Goal: Complete application form

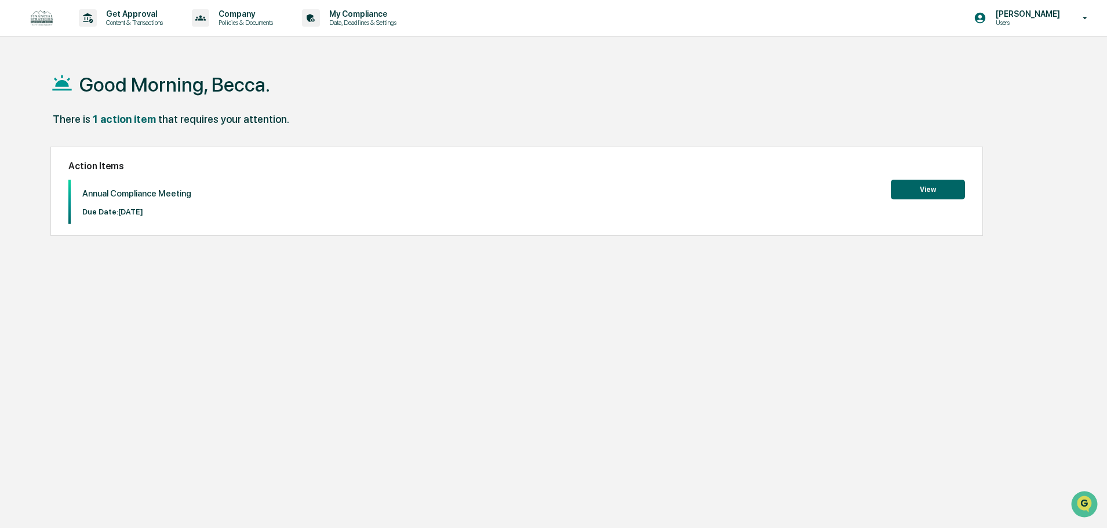
click at [929, 186] on button "View" at bounding box center [928, 190] width 74 height 20
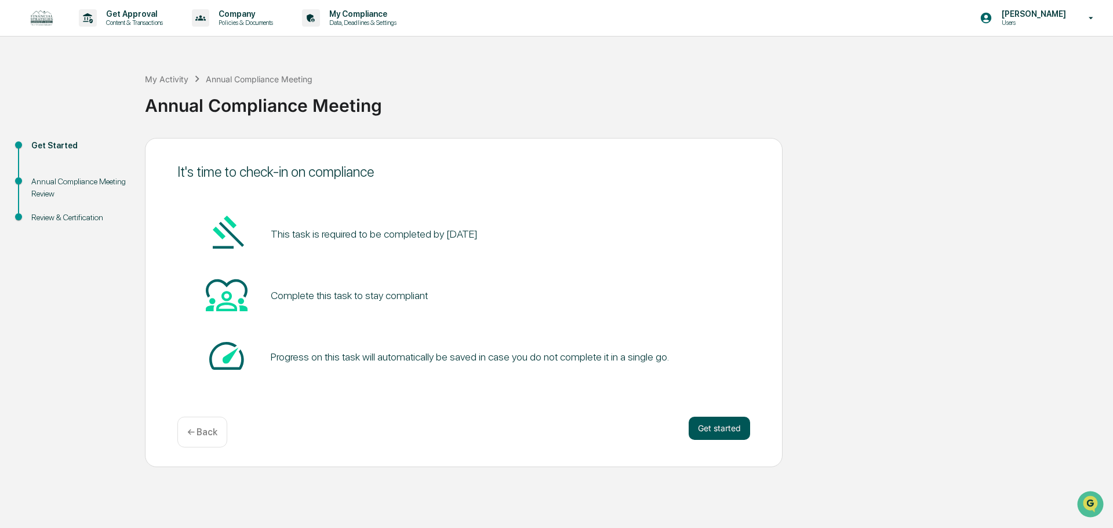
click at [711, 434] on button "Get started" at bounding box center [719, 428] width 61 height 23
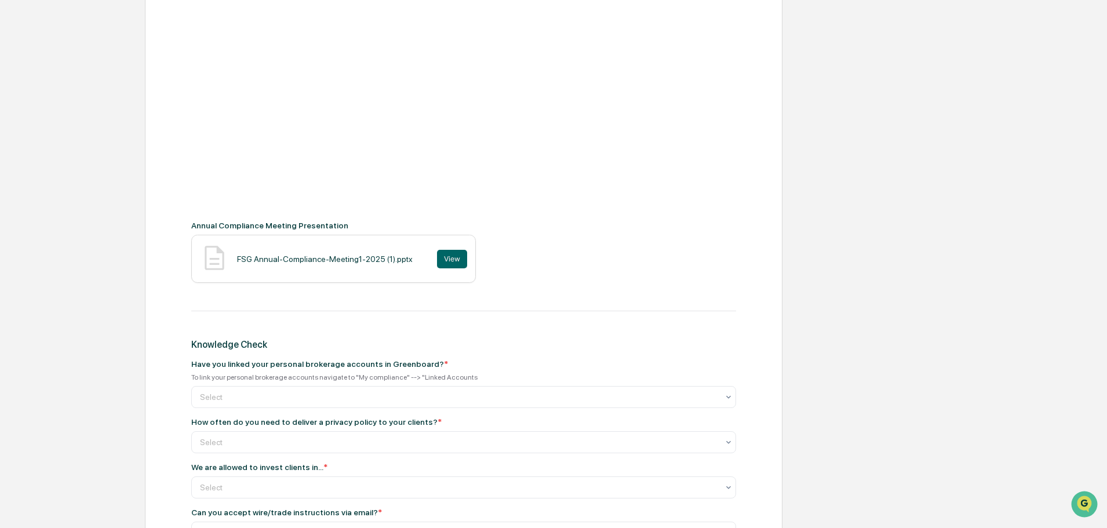
scroll to position [348, 0]
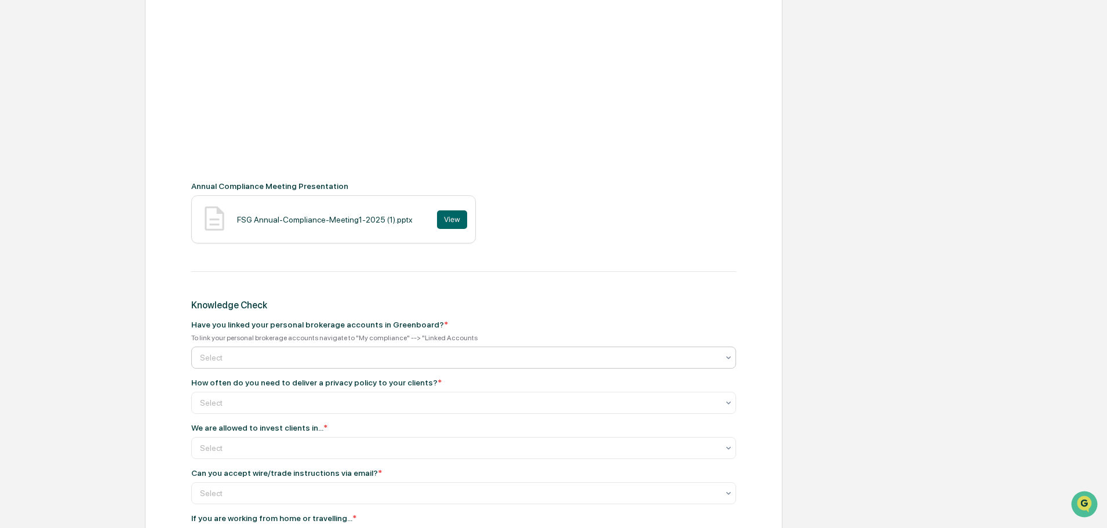
click at [384, 355] on div at bounding box center [459, 358] width 518 height 12
click at [397, 355] on div at bounding box center [459, 358] width 518 height 12
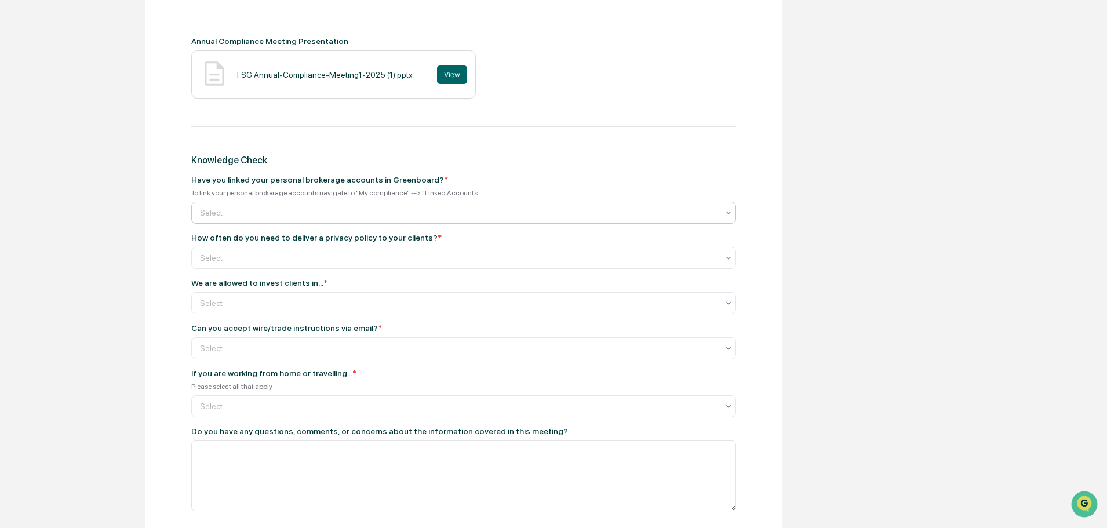
scroll to position [464, 0]
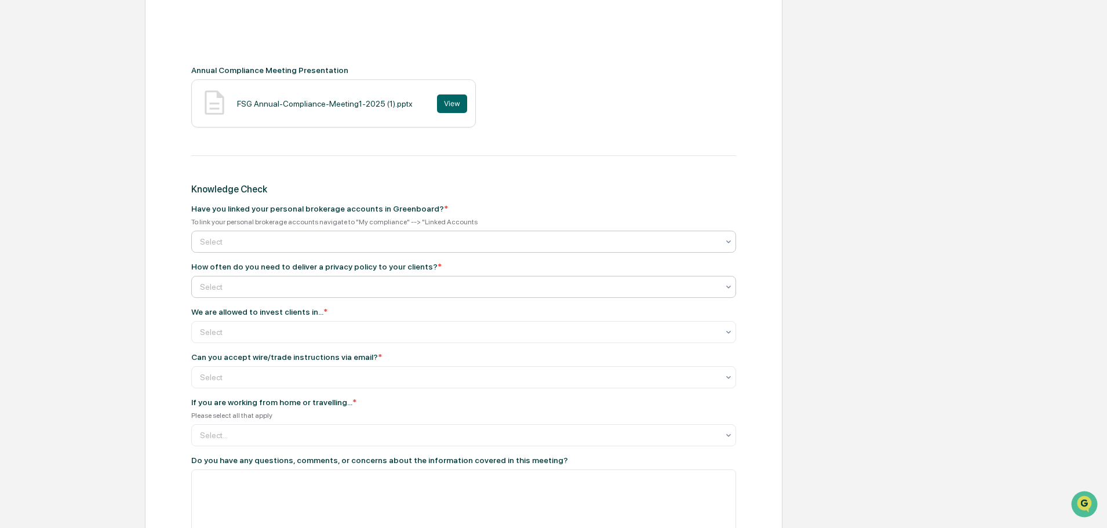
click at [597, 292] on div at bounding box center [459, 287] width 518 height 12
click at [619, 277] on div "Select" at bounding box center [463, 287] width 545 height 22
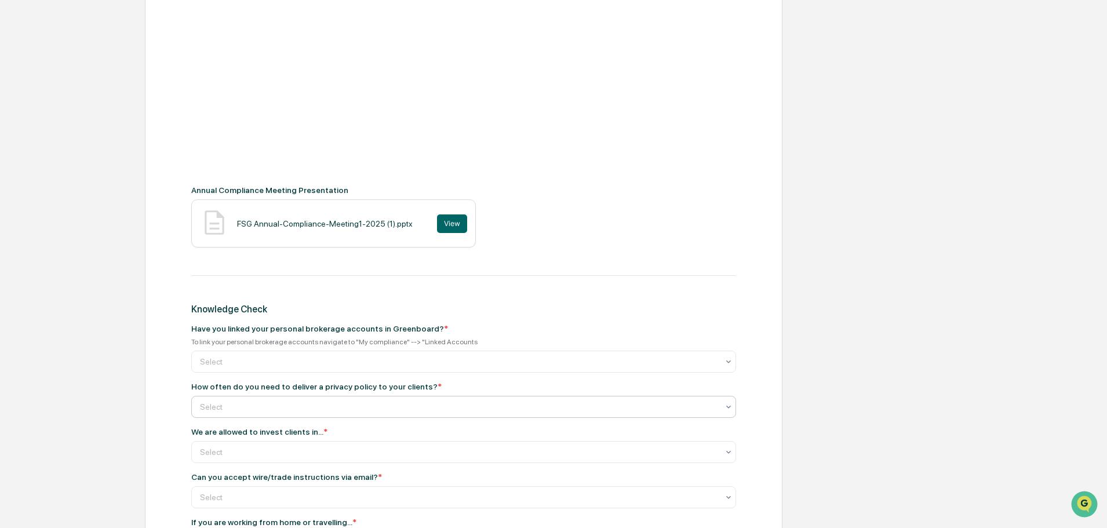
scroll to position [406, 0]
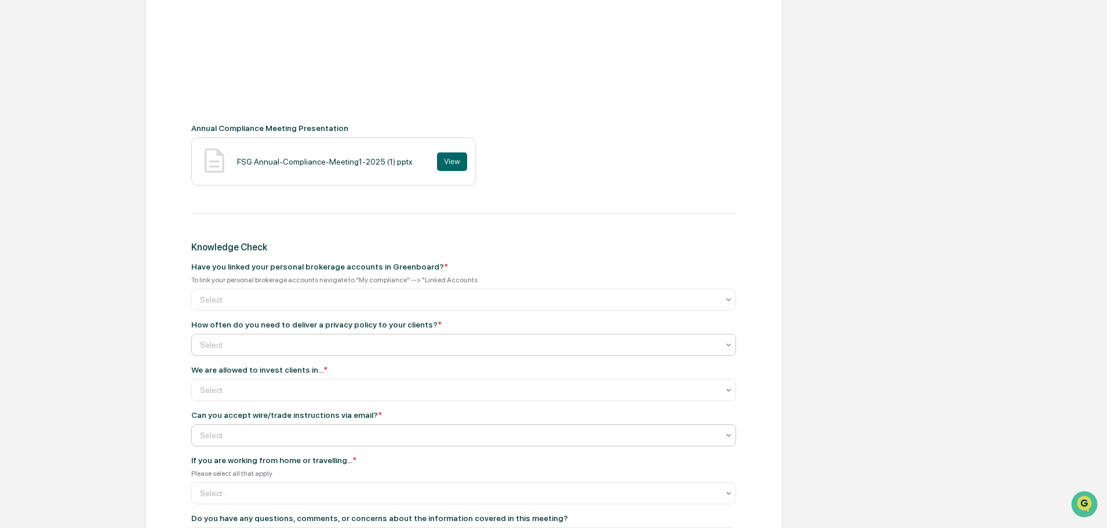
click at [615, 441] on div at bounding box center [459, 436] width 518 height 12
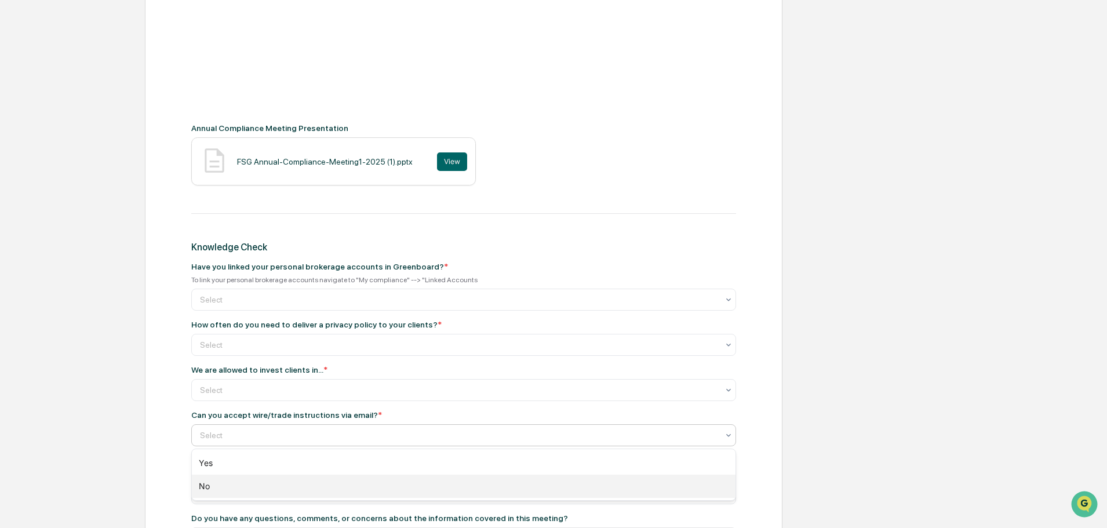
click at [550, 488] on div "No" at bounding box center [464, 486] width 544 height 23
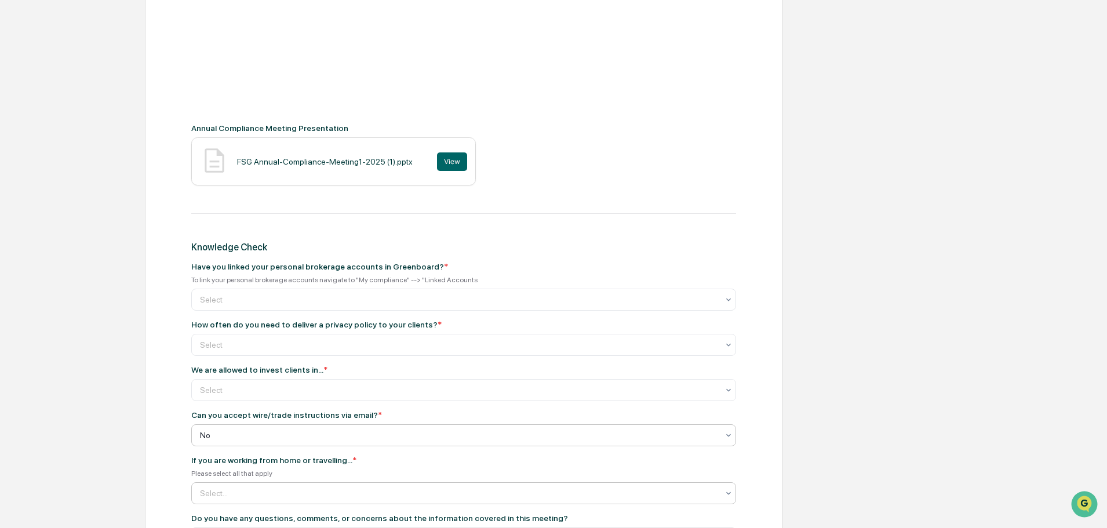
click at [475, 490] on div at bounding box center [459, 494] width 518 height 12
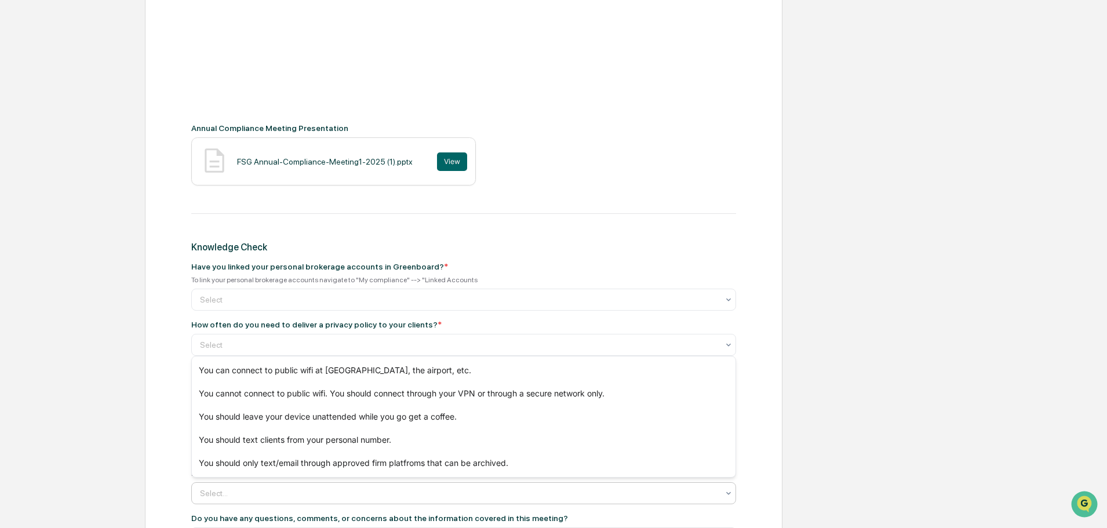
click at [475, 490] on div at bounding box center [459, 494] width 518 height 12
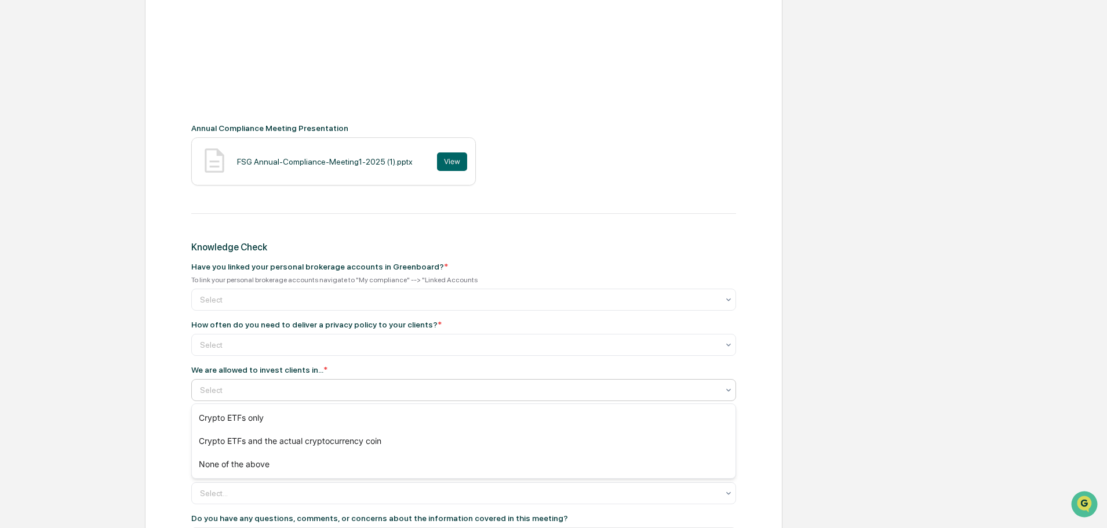
click at [395, 390] on div at bounding box center [459, 390] width 518 height 12
click at [386, 469] on div "None of the above" at bounding box center [464, 464] width 544 height 23
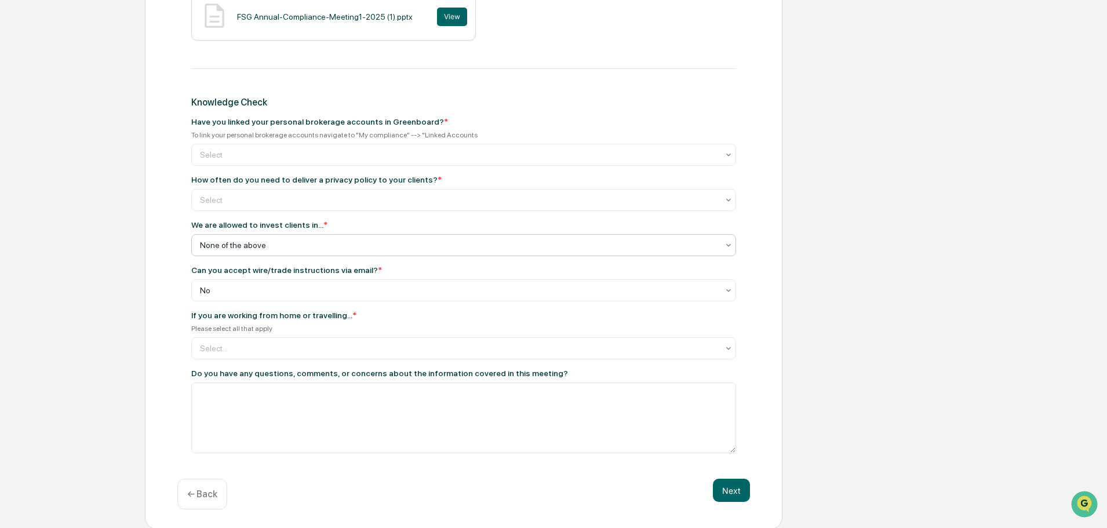
scroll to position [552, 0]
click at [356, 353] on div at bounding box center [459, 347] width 518 height 12
click at [366, 344] on div at bounding box center [459, 347] width 518 height 12
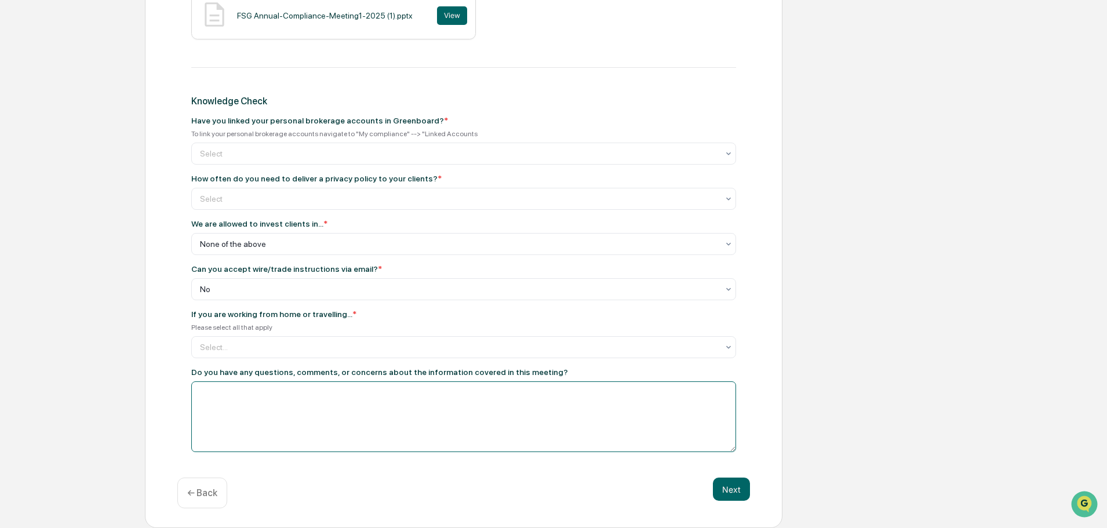
click at [352, 397] on textarea at bounding box center [463, 416] width 545 height 71
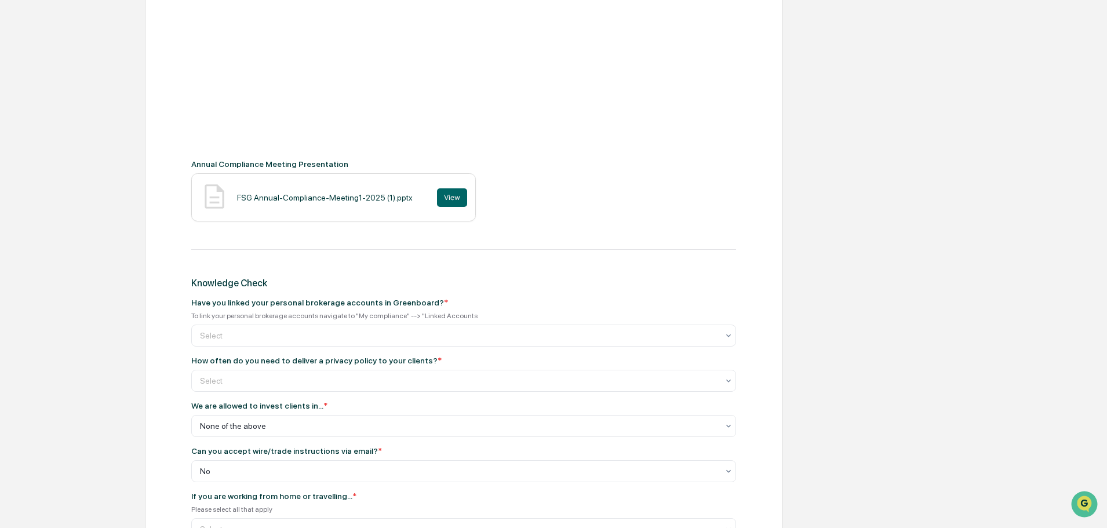
scroll to position [436, 0]
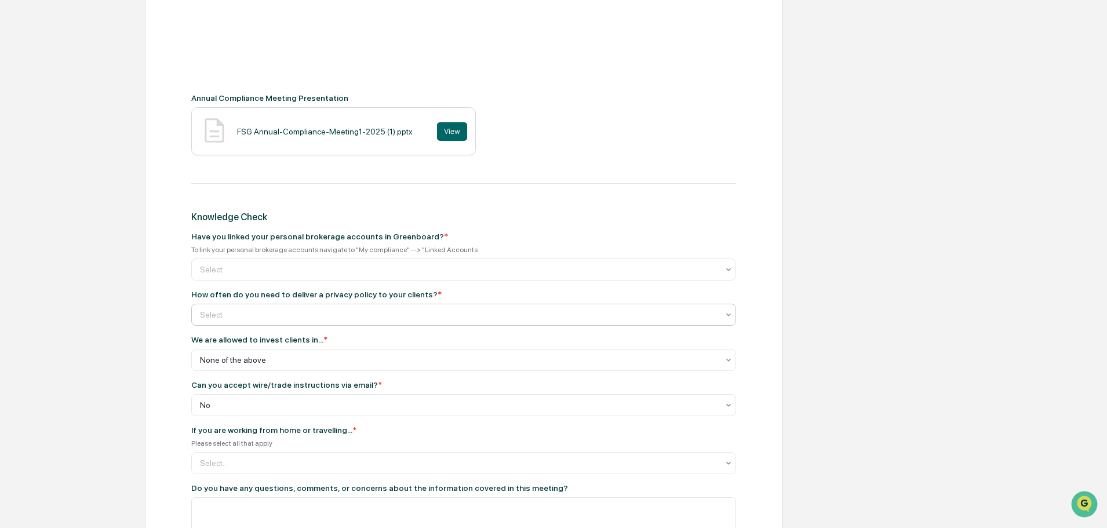
click at [366, 309] on div at bounding box center [459, 315] width 518 height 12
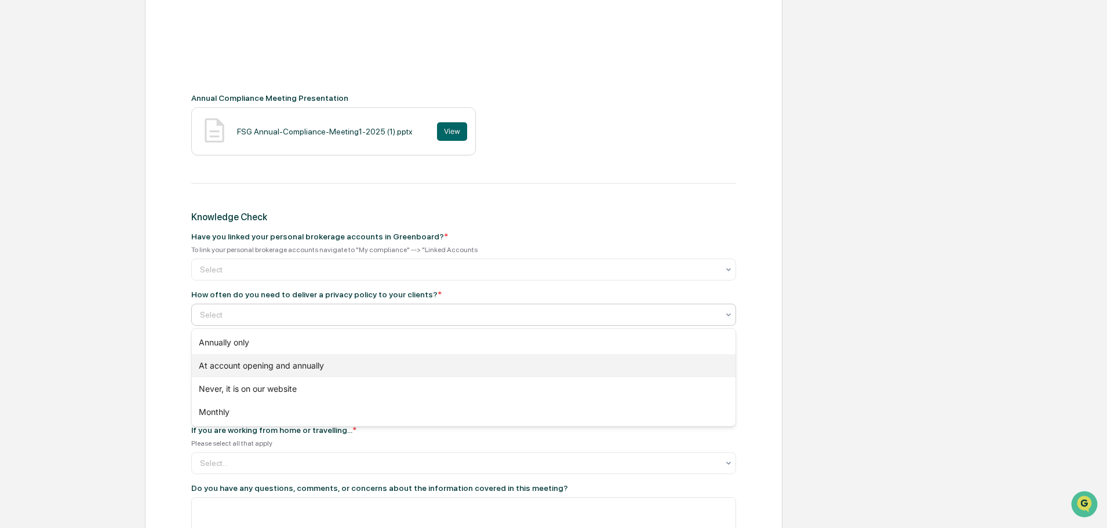
click at [363, 370] on div "At account opening and annually" at bounding box center [464, 365] width 544 height 23
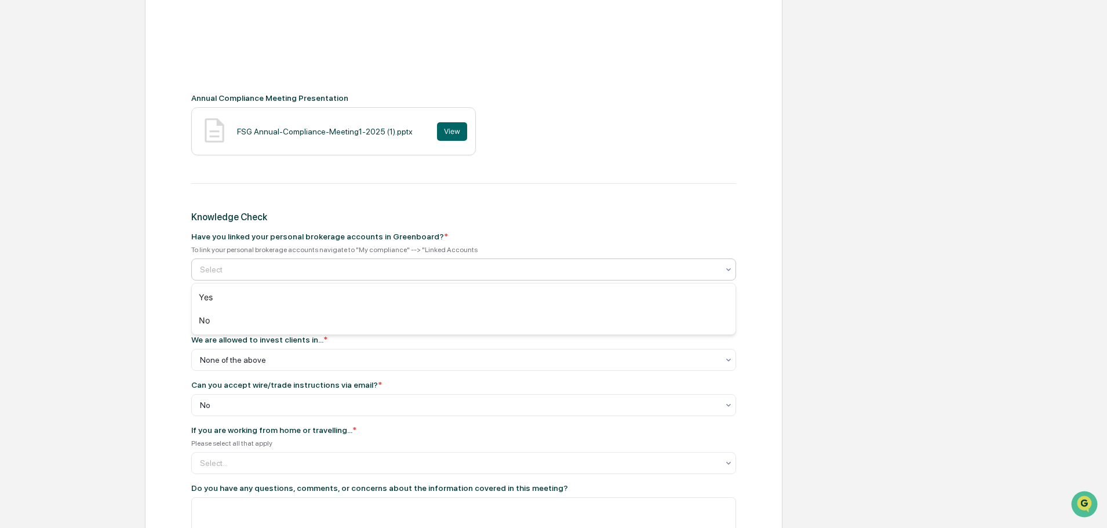
click at [493, 264] on div at bounding box center [459, 270] width 518 height 12
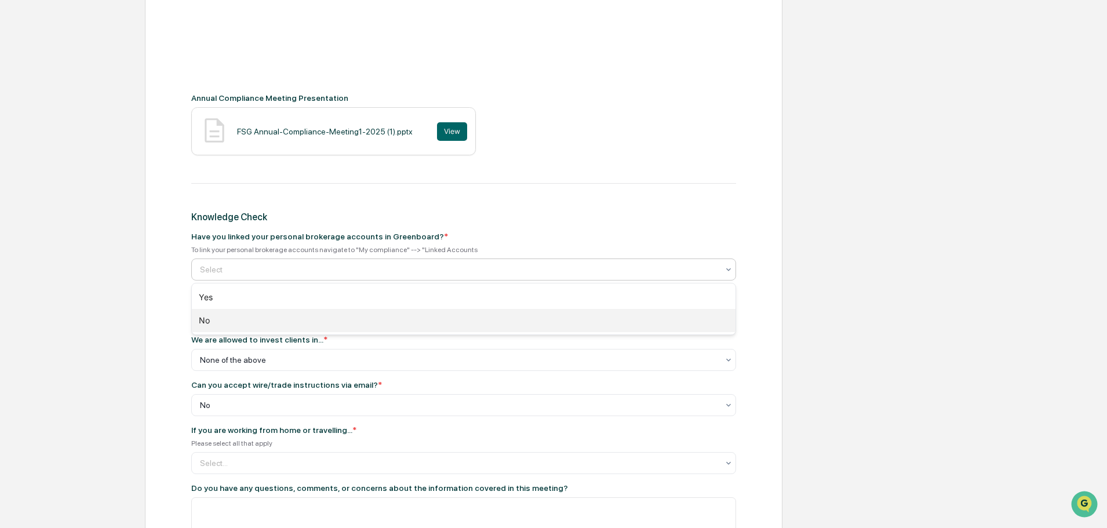
click at [484, 326] on div "No" at bounding box center [464, 320] width 544 height 23
click at [483, 271] on div at bounding box center [459, 270] width 518 height 12
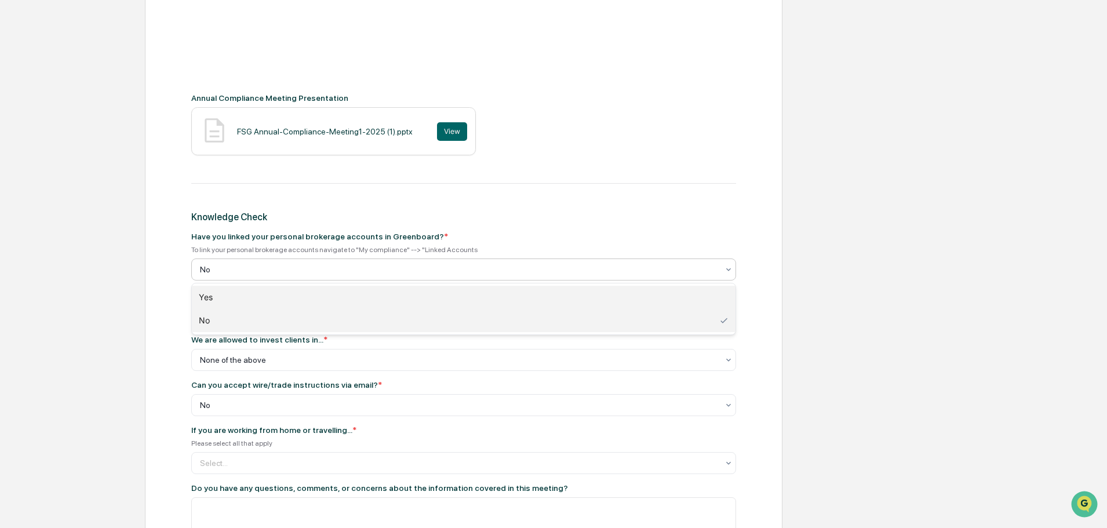
click at [468, 295] on div "Yes" at bounding box center [464, 297] width 544 height 23
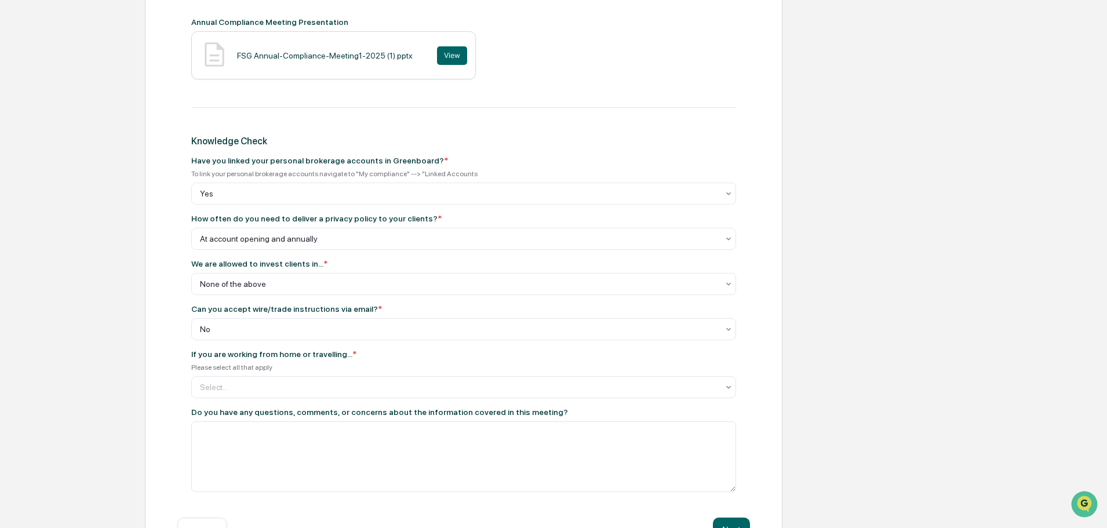
scroll to position [552, 0]
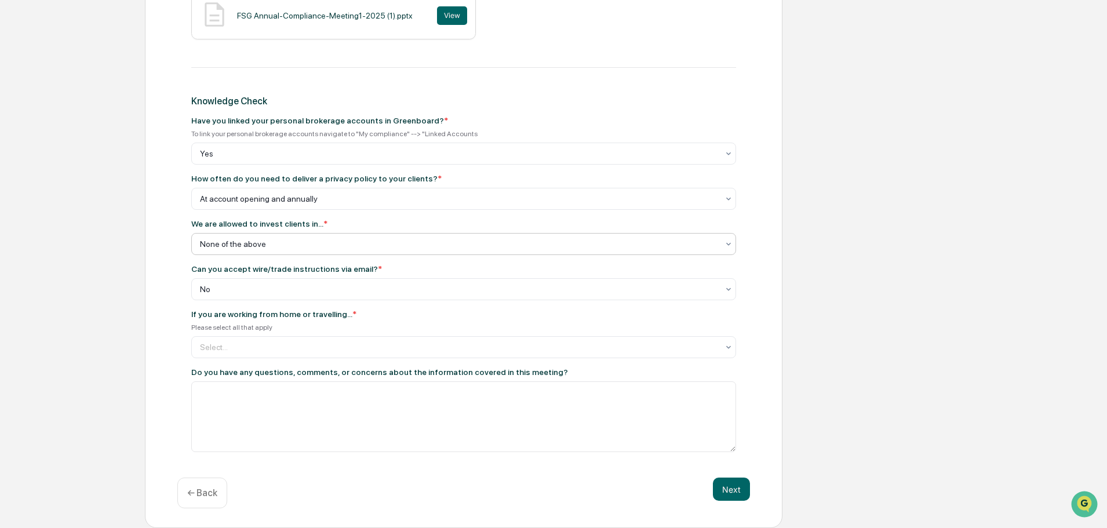
click at [361, 245] on div at bounding box center [459, 244] width 518 height 12
click at [357, 233] on div "None of the above" at bounding box center [463, 244] width 545 height 22
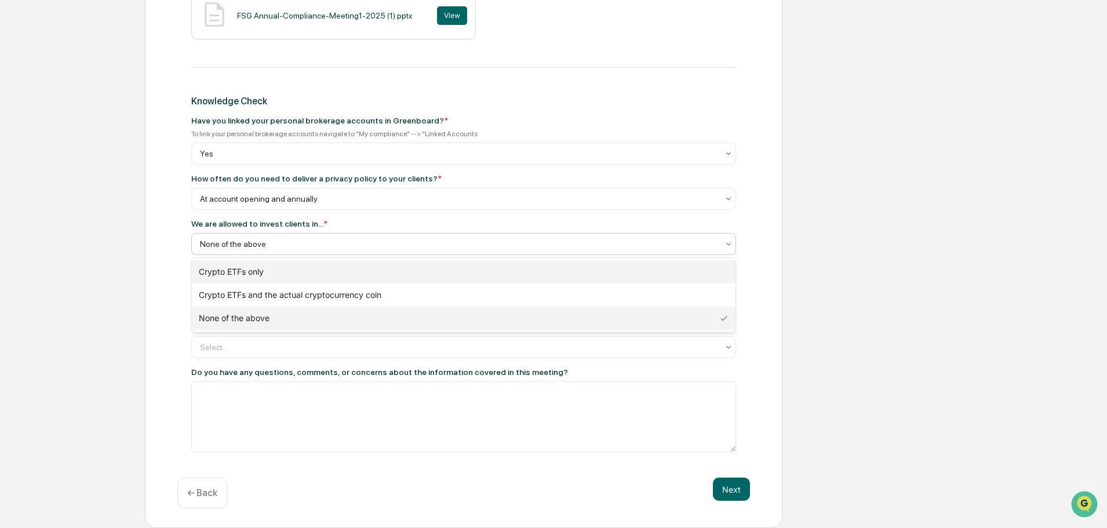
click at [338, 267] on div "Crypto ETFs only" at bounding box center [464, 271] width 544 height 23
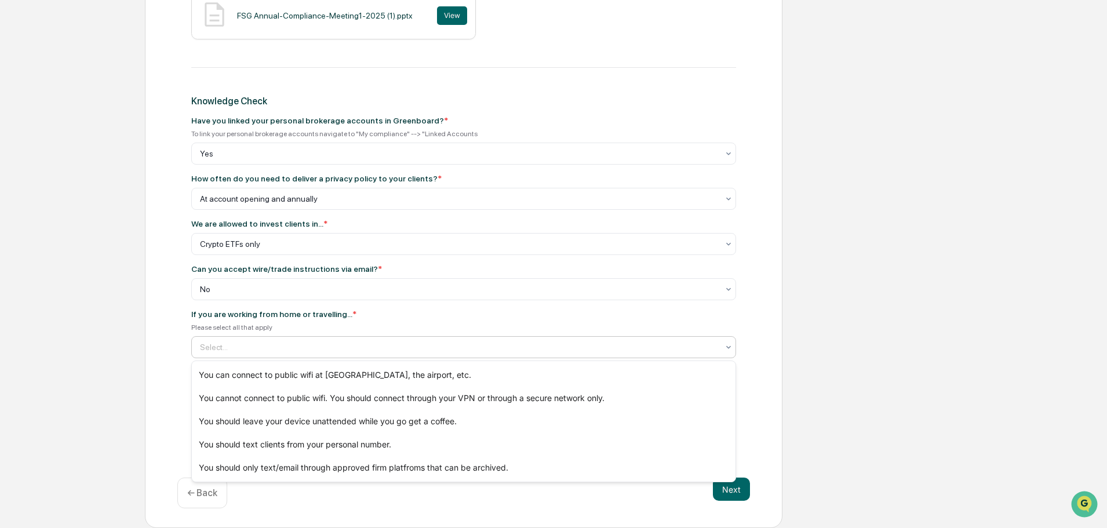
click at [476, 352] on div at bounding box center [459, 347] width 518 height 12
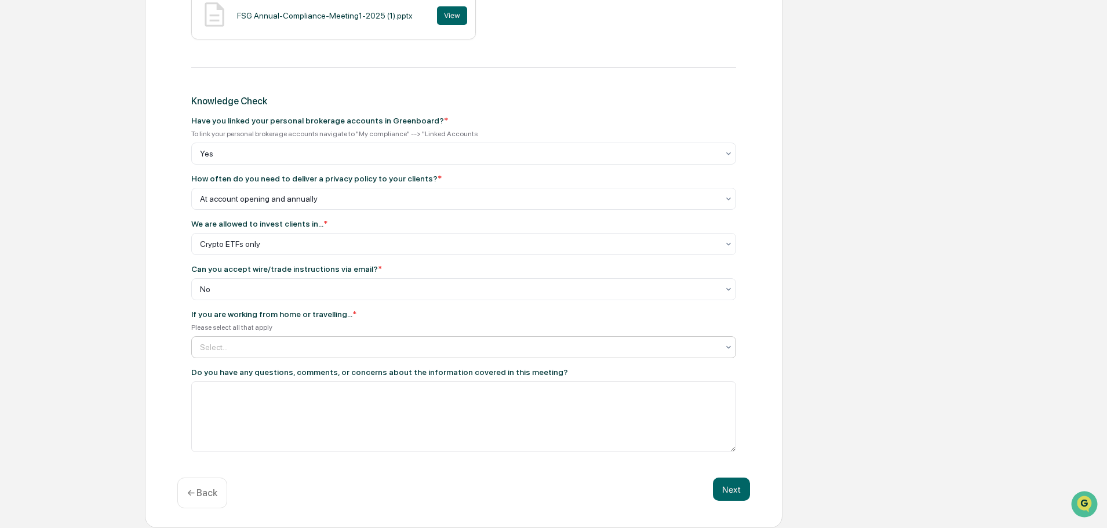
click at [476, 352] on div at bounding box center [459, 347] width 518 height 12
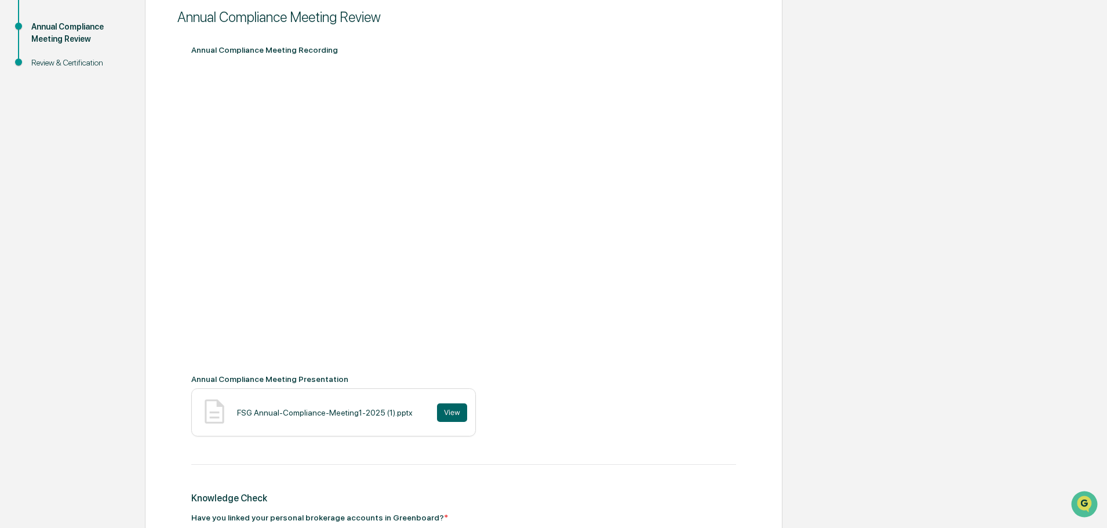
scroll to position [146, 0]
